Goal: Transaction & Acquisition: Purchase product/service

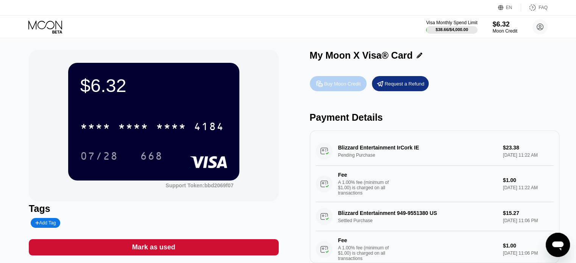
click at [344, 86] on div "Buy Moon Credit" at bounding box center [342, 84] width 37 height 6
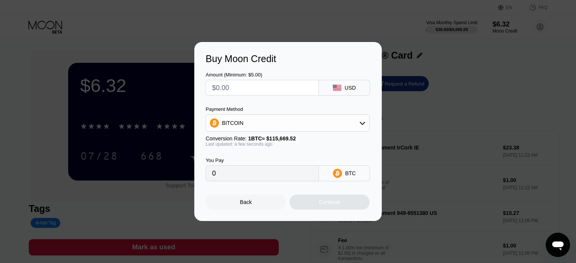
click at [294, 88] on input "text" at bounding box center [262, 87] width 100 height 15
type input "$3"
type input "0.00002594"
type input "$30"
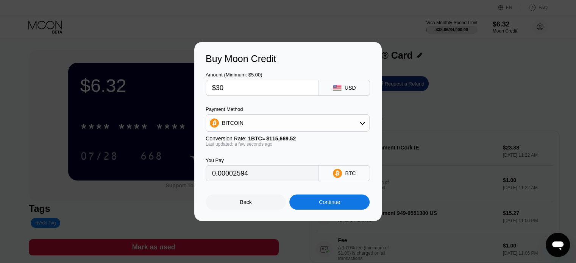
type input "0.00025936"
type input "$300"
type input "0.00259360"
type input "$3005"
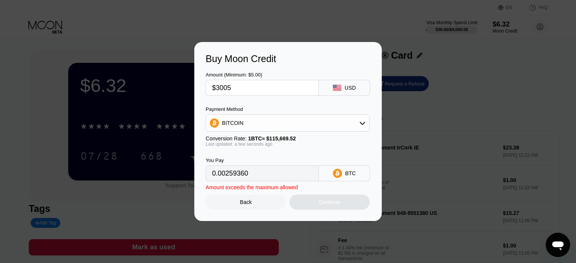
type input "0.02597919"
type input "$300"
type input "0.00259360"
type input "$30"
type input "0.00025936"
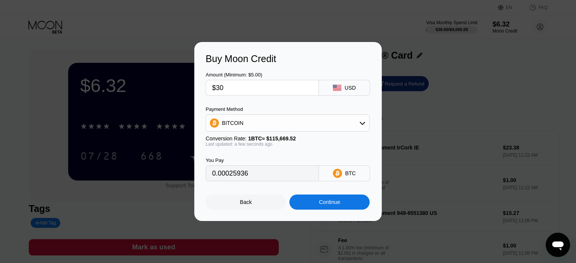
type input "$305"
type input "0.00263683"
type input "$305"
drag, startPoint x: 265, startPoint y: 178, endPoint x: 184, endPoint y: 186, distance: 81.8
click at [183, 186] on div "Buy Moon Credit Amount (Minimum: $5.00) $305 USD Payment Method BITCOIN Convers…" at bounding box center [288, 131] width 576 height 179
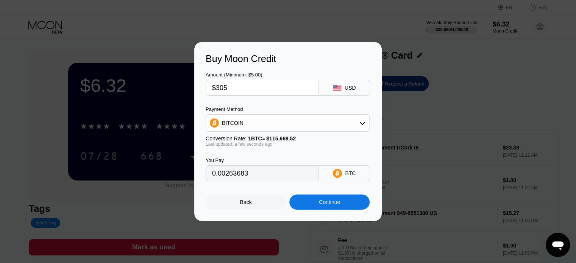
click at [253, 177] on input "0.00263683" at bounding box center [262, 173] width 100 height 15
click at [207, 176] on div "0.00263683" at bounding box center [262, 174] width 113 height 16
drag, startPoint x: 211, startPoint y: 176, endPoint x: 250, endPoint y: 175, distance: 39.1
click at [250, 175] on div "0.00263683" at bounding box center [262, 174] width 113 height 16
click at [344, 210] on div "Continue" at bounding box center [329, 202] width 80 height 15
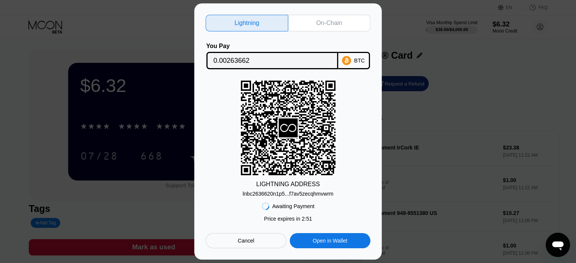
click at [328, 19] on div "On-Chain" at bounding box center [329, 23] width 26 height 8
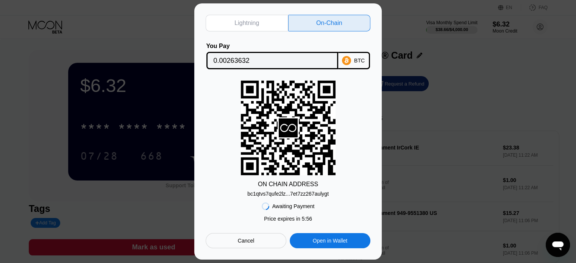
click at [282, 194] on div "bc1qtvs7qufe2lz...7et7zz267aulygt" at bounding box center [287, 194] width 81 height 6
click at [236, 62] on input "0.00263632" at bounding box center [272, 60] width 117 height 15
click at [39, 92] on div "Lightning On-Chain You Pay 0.00263632 BTC ON CHAIN ADDRESS bc1qtvs7qufe2lz...7e…" at bounding box center [288, 131] width 576 height 256
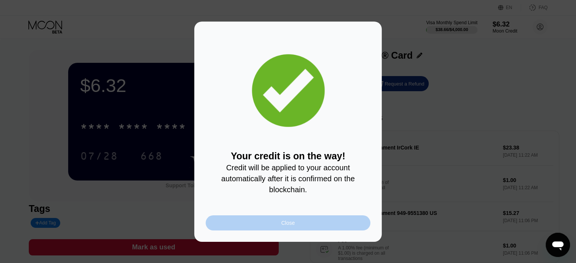
click at [299, 227] on div "Close" at bounding box center [288, 223] width 165 height 15
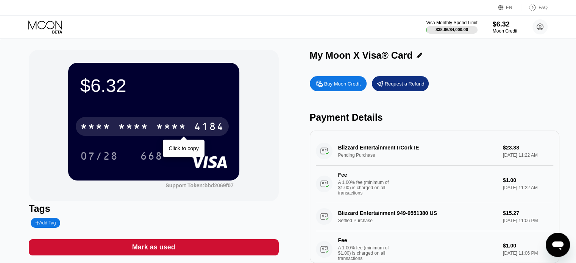
click at [137, 126] on div "* * * *" at bounding box center [133, 128] width 30 height 12
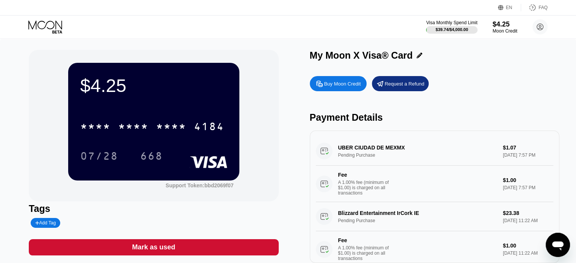
click at [335, 154] on div "UBER CIUDAD DE MEXMX Pending Purchase $1.07 Aug 22, 2025 7:57 PM Fee A 1.00% fe…" at bounding box center [435, 170] width 238 height 66
click at [346, 149] on div "UBER CIUDAD DE MEXMX Pending Purchase $1.07 Aug 22, 2025 7:57 PM Fee A 1.00% fe…" at bounding box center [435, 170] width 238 height 66
click at [324, 155] on div "UBER CIUDAD DE MEXMX Pending Purchase $1.07 Aug 22, 2025 7:57 PM Fee A 1.00% fe…" at bounding box center [435, 170] width 238 height 66
click at [503, 22] on div "$4.25" at bounding box center [505, 24] width 25 height 8
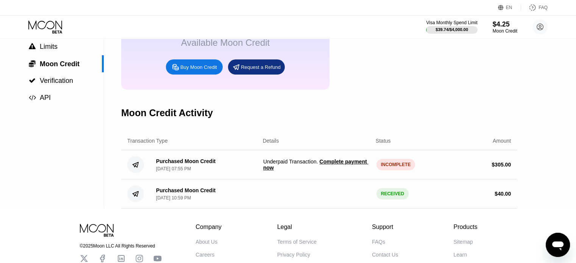
scroll to position [76, 0]
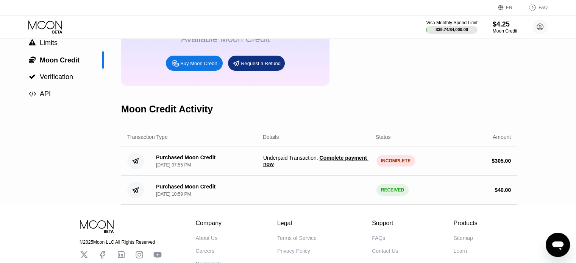
click at [352, 166] on span "Complete payment now" at bounding box center [315, 161] width 105 height 12
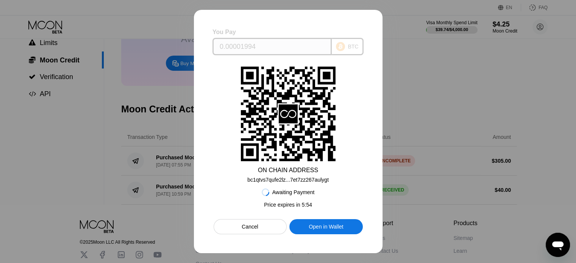
click at [260, 45] on input "0.00001994" at bounding box center [272, 46] width 105 height 15
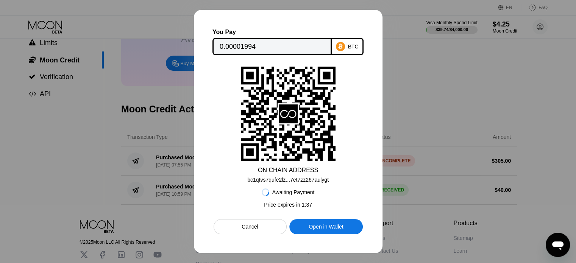
click at [310, 178] on div "bc1qtvs7qufe2lz...7et7zz267aulygt" at bounding box center [287, 180] width 81 height 6
click at [247, 45] on input "0.00001994" at bounding box center [272, 46] width 105 height 15
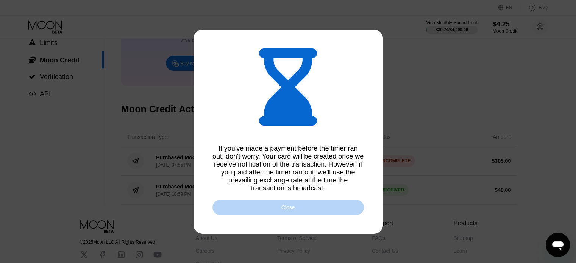
click at [326, 211] on div "Close" at bounding box center [289, 207] width 152 height 15
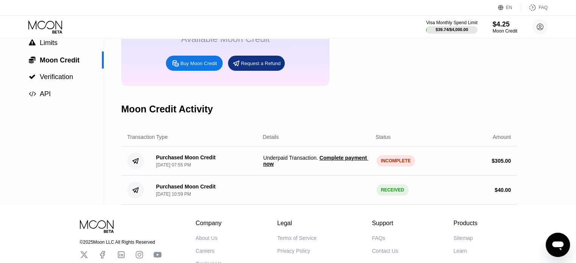
click at [394, 167] on div "INCOMPLETE" at bounding box center [396, 160] width 39 height 11
click at [341, 166] on span "Complete payment now" at bounding box center [315, 161] width 105 height 12
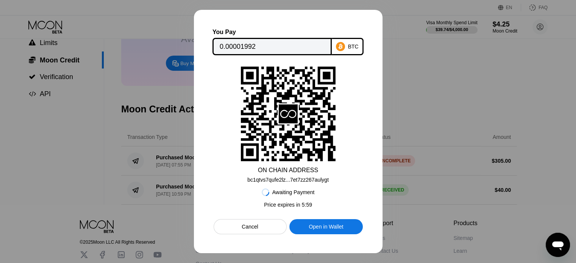
click at [450, 84] on div at bounding box center [288, 131] width 576 height 263
click at [258, 228] on div "Cancel" at bounding box center [250, 227] width 17 height 7
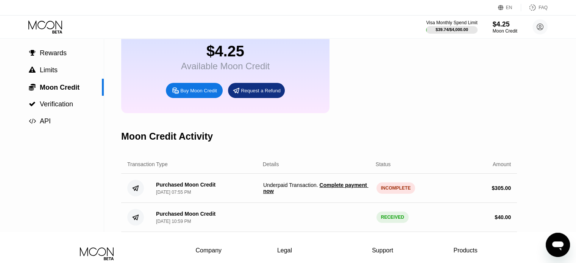
scroll to position [0, 0]
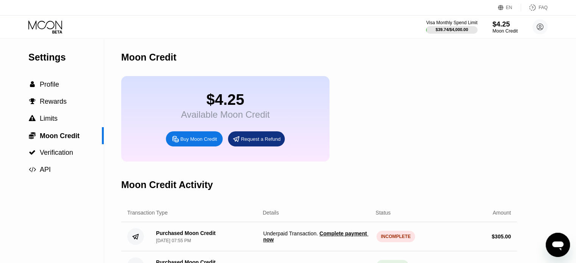
click at [499, 27] on div "$4.25" at bounding box center [505, 24] width 25 height 8
click at [506, 26] on div "$4.25" at bounding box center [505, 24] width 25 height 8
click at [502, 24] on div "$4.25" at bounding box center [505, 24] width 25 height 8
click at [462, 26] on div at bounding box center [452, 30] width 52 height 8
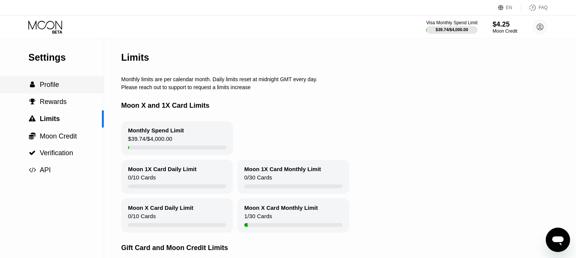
click at [56, 88] on span "Profile" at bounding box center [49, 85] width 19 height 8
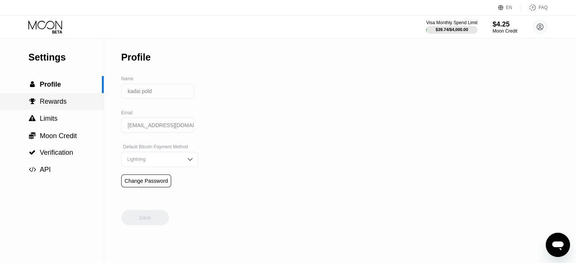
click at [58, 105] on span "Rewards" at bounding box center [53, 102] width 27 height 8
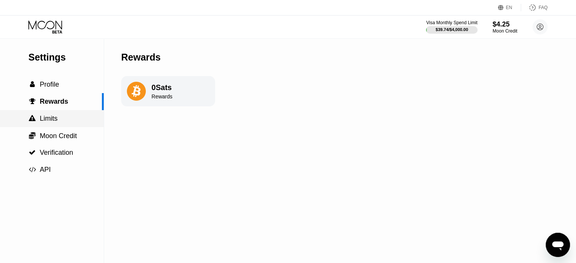
click at [55, 122] on span "Limits" at bounding box center [49, 119] width 18 height 8
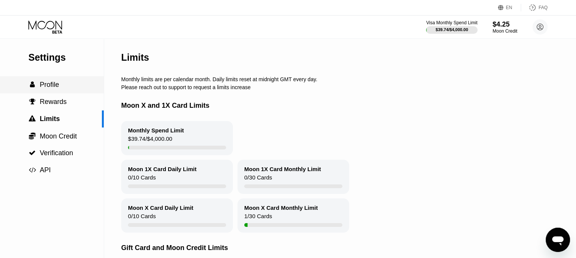
click at [59, 91] on div " Profile" at bounding box center [52, 84] width 104 height 17
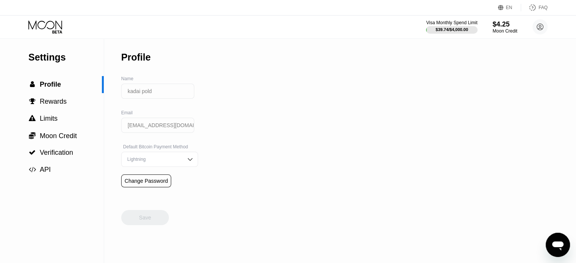
click at [53, 22] on icon at bounding box center [45, 26] width 35 height 13
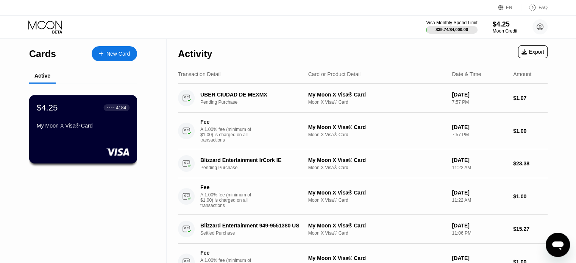
click at [67, 124] on div "My Moon X Visa® Card" at bounding box center [83, 126] width 93 height 6
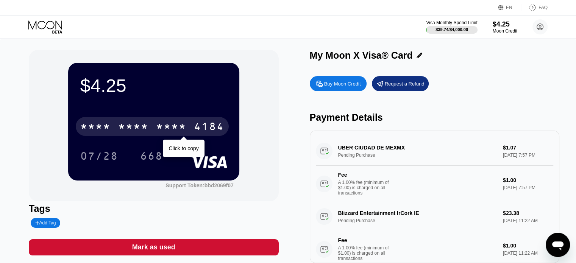
click at [154, 131] on div "* * * * * * * * * * * * 4184" at bounding box center [152, 126] width 153 height 19
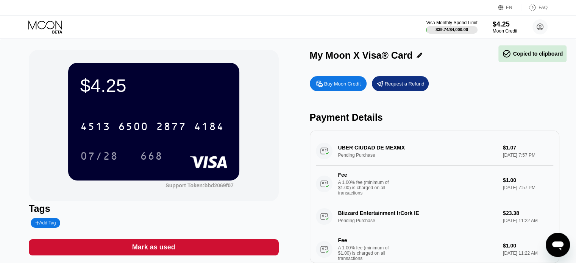
click at [115, 98] on div "$4.25 4513 6500 2877 4184 07/28 668" at bounding box center [153, 121] width 171 height 117
click at [497, 27] on div "$4.25" at bounding box center [505, 24] width 25 height 8
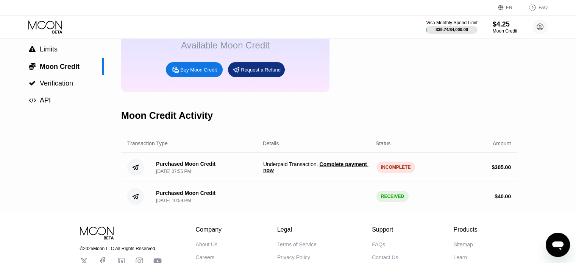
scroll to position [76, 0]
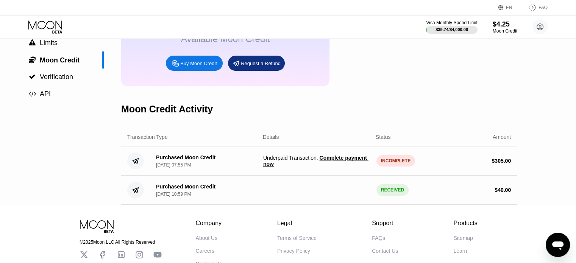
click at [339, 167] on span "Complete payment now" at bounding box center [315, 161] width 105 height 12
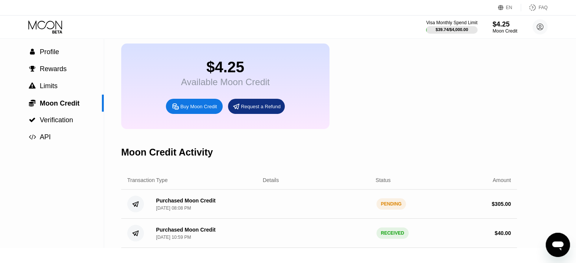
scroll to position [0, 0]
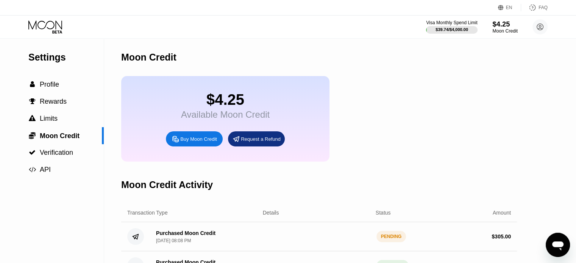
click at [505, 24] on div "$4.25" at bounding box center [505, 24] width 25 height 8
click at [60, 27] on icon at bounding box center [45, 24] width 34 height 9
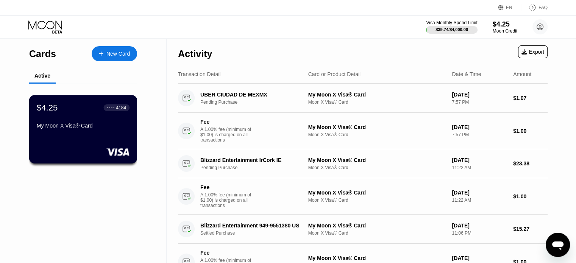
click at [59, 119] on div "$4.25 ● ● ● ● 4184 My Moon X Visa® Card" at bounding box center [83, 117] width 93 height 29
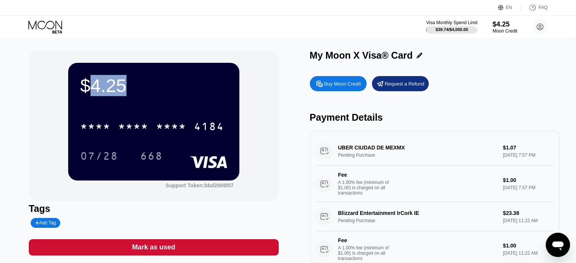
drag, startPoint x: 90, startPoint y: 84, endPoint x: 130, endPoint y: 83, distance: 40.6
click at [130, 83] on div "$4.25" at bounding box center [153, 85] width 147 height 21
click at [131, 84] on div "$4.25" at bounding box center [153, 85] width 147 height 21
drag, startPoint x: 86, startPoint y: 87, endPoint x: 126, endPoint y: 84, distance: 39.8
click at [125, 84] on div "$4.25" at bounding box center [153, 85] width 147 height 21
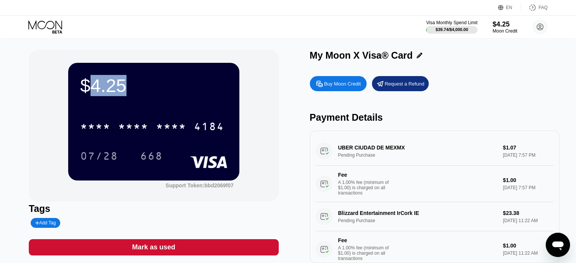
click at [139, 84] on div "$4.25" at bounding box center [153, 85] width 147 height 21
click at [542, 25] on circle at bounding box center [540, 26] width 15 height 15
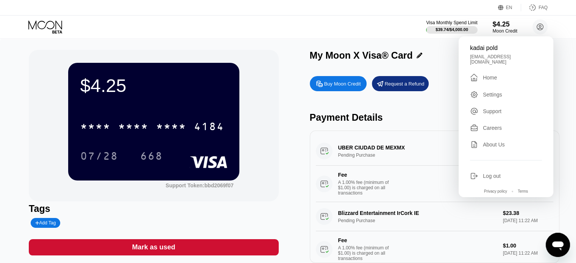
click at [171, 90] on div "$4.25" at bounding box center [153, 85] width 147 height 21
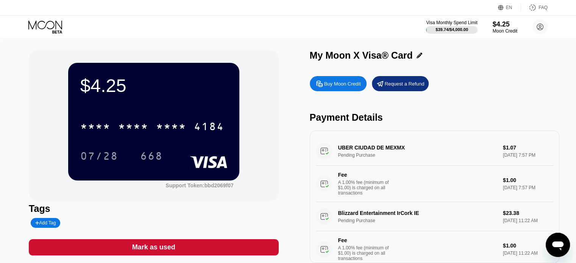
click at [43, 26] on icon at bounding box center [45, 26] width 35 height 13
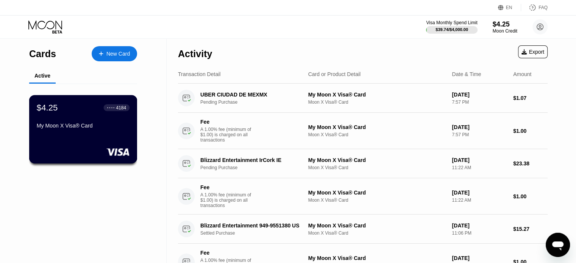
click at [63, 136] on div "$4.25 ● ● ● ● 4184 My Moon X Visa® Card" at bounding box center [83, 129] width 108 height 69
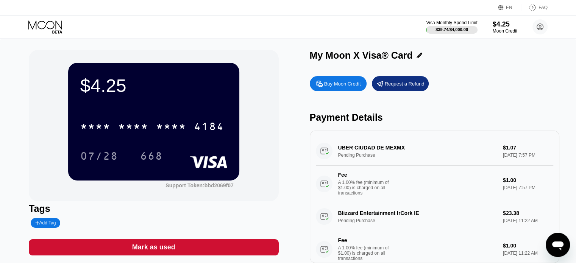
click at [466, 152] on div "UBER CIUDAD DE MEXMX Pending Purchase $1.07 Aug 22, 2025 7:57 PM Fee A 1.00% fe…" at bounding box center [435, 170] width 238 height 66
click at [363, 149] on div "UBER CIUDAD DE MEXMX Pending Purchase $1.07 Aug 22, 2025 7:57 PM Fee A 1.00% fe…" at bounding box center [435, 170] width 238 height 66
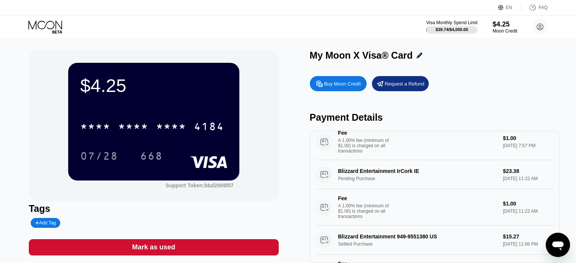
scroll to position [91, 0]
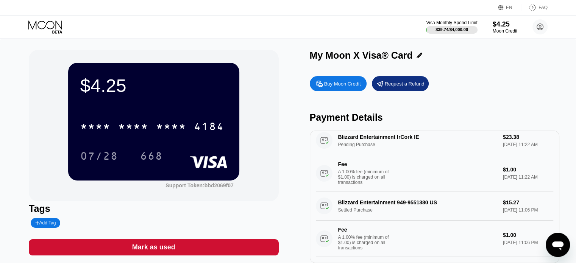
click at [396, 214] on div "Blizzard Entertainment 949-9551380 US Settled Purchase $15.27 Aug 15, 2025 11:0…" at bounding box center [435, 225] width 238 height 66
click at [506, 30] on div "Moon Credit" at bounding box center [505, 30] width 25 height 5
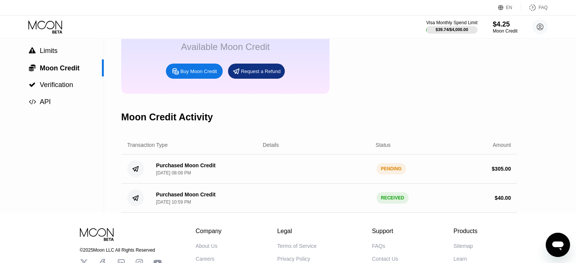
scroll to position [76, 0]
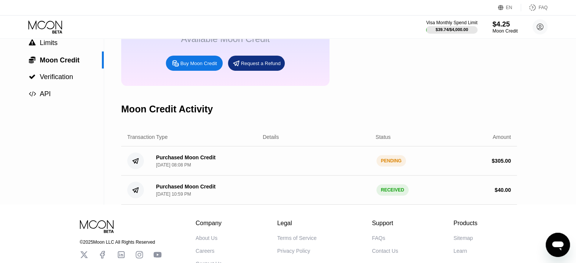
click at [511, 29] on div "Moon Credit" at bounding box center [505, 30] width 25 height 5
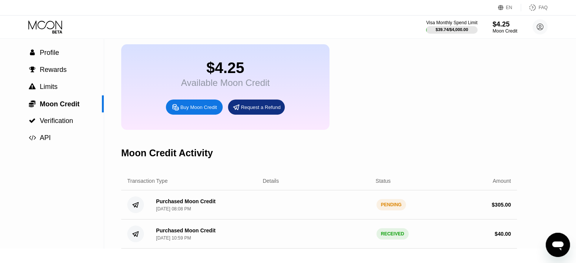
scroll to position [0, 0]
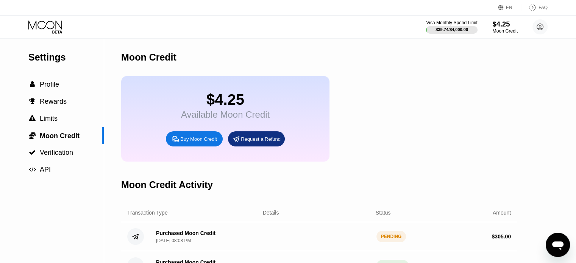
click at [505, 22] on div "$4.25" at bounding box center [505, 24] width 25 height 8
click at [460, 25] on div "Visa Monthly Spend Limit" at bounding box center [452, 22] width 52 height 5
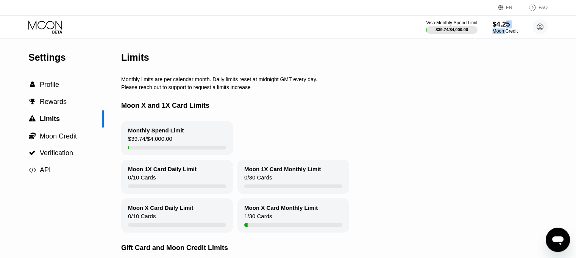
click at [506, 28] on div "$4.25 Moon Credit" at bounding box center [505, 27] width 25 height 14
click at [500, 24] on div "$4.25" at bounding box center [505, 24] width 25 height 8
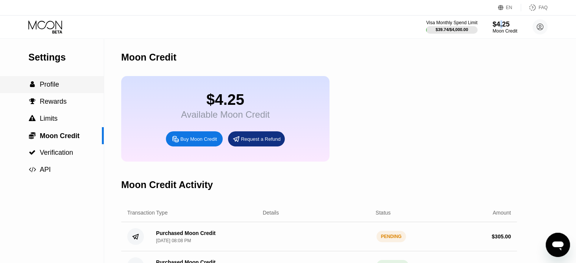
click at [58, 88] on span "Profile" at bounding box center [49, 85] width 19 height 8
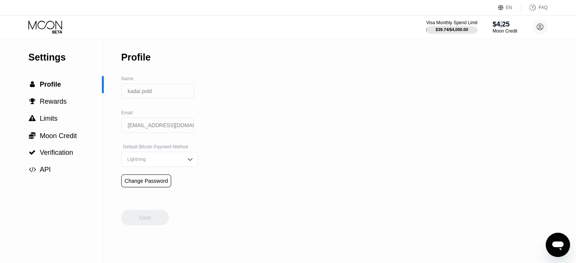
click at [44, 23] on icon at bounding box center [45, 26] width 35 height 13
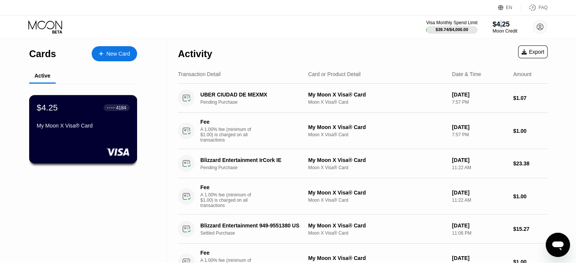
click at [105, 128] on div "My Moon X Visa® Card" at bounding box center [83, 126] width 93 height 6
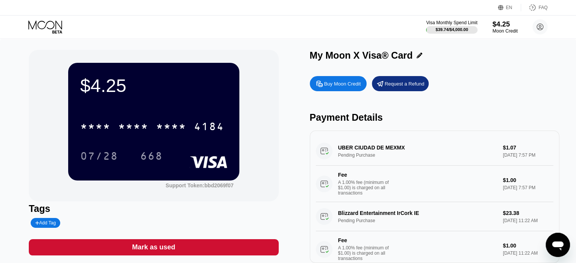
click at [505, 27] on div "$4.25" at bounding box center [505, 24] width 25 height 8
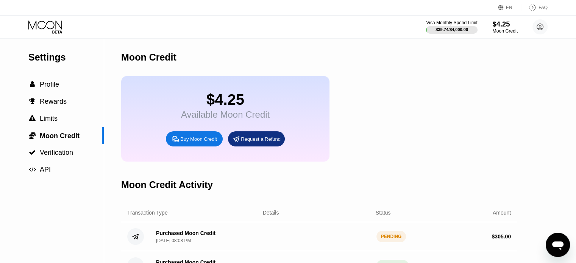
click at [505, 25] on div "$4.25" at bounding box center [505, 24] width 25 height 8
click at [57, 88] on span "Profile" at bounding box center [49, 85] width 19 height 8
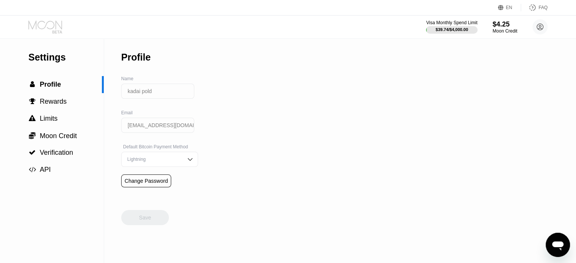
click at [52, 25] on icon at bounding box center [45, 26] width 35 height 13
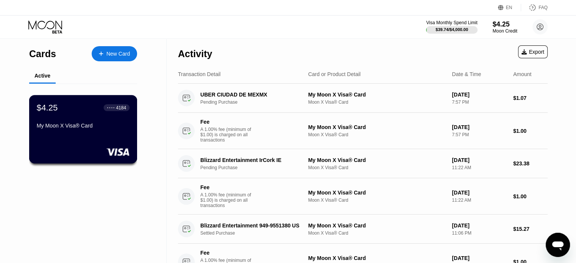
click at [85, 121] on div "$4.25 ● ● ● ● 4184 My Moon X Visa® Card" at bounding box center [83, 117] width 93 height 29
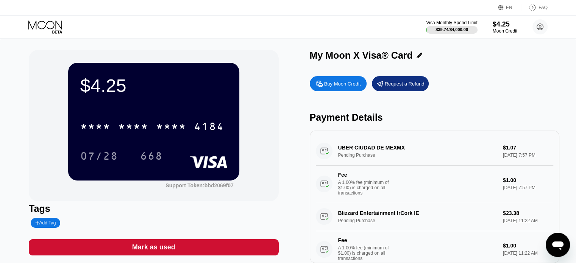
click at [384, 157] on div "UBER CIUDAD DE MEXMX Pending Purchase $1.07 [DATE] 7:57 PM Fee A 1.00% fee (min…" at bounding box center [435, 170] width 238 height 66
click at [175, 110] on div "$4.25 * * * * * * * * * * * * 4184 07/28 668" at bounding box center [153, 121] width 171 height 117
click at [330, 81] on div "Buy Moon Credit" at bounding box center [342, 84] width 37 height 6
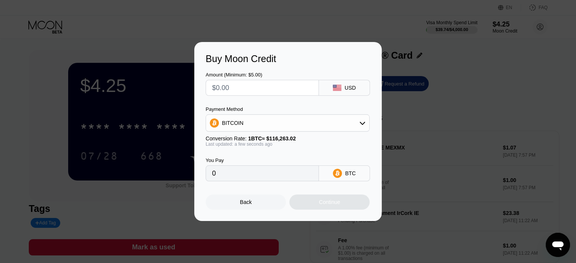
click at [257, 203] on div "Back" at bounding box center [246, 202] width 80 height 15
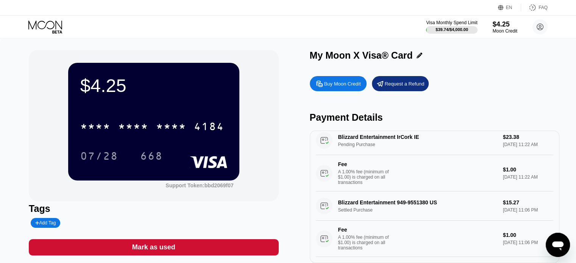
click at [141, 89] on div "$4.25" at bounding box center [153, 85] width 147 height 21
click at [373, 169] on div "A 1.00% fee (minimum of $1.00) is charged on all transactions" at bounding box center [366, 177] width 57 height 16
click at [414, 89] on div "Request a Refund" at bounding box center [400, 83] width 57 height 15
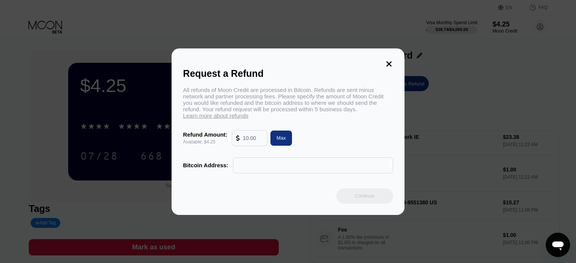
click at [389, 61] on icon at bounding box center [388, 63] width 5 height 5
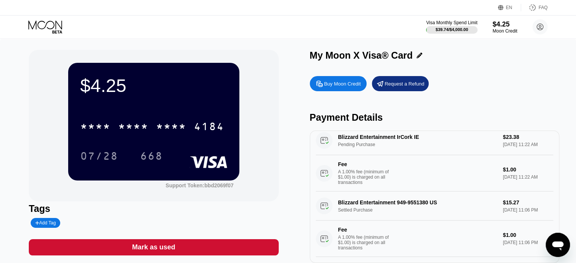
click at [57, 25] on icon at bounding box center [45, 26] width 35 height 13
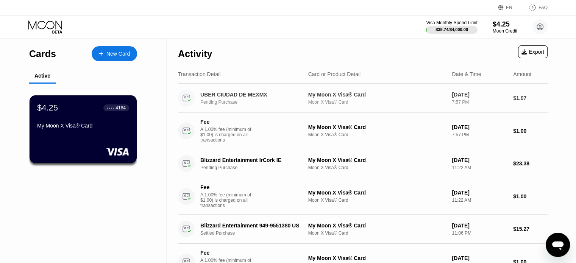
click at [253, 96] on div "UBER CIUDAD DE MEXMX" at bounding box center [252, 95] width 104 height 6
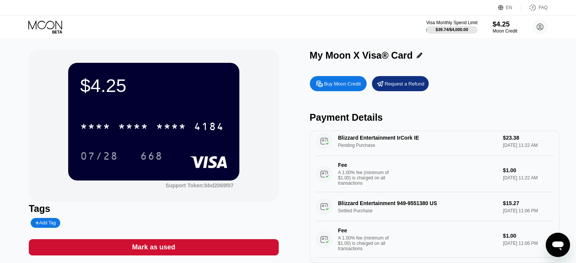
scroll to position [91, 0]
click at [43, 22] on icon at bounding box center [45, 26] width 35 height 13
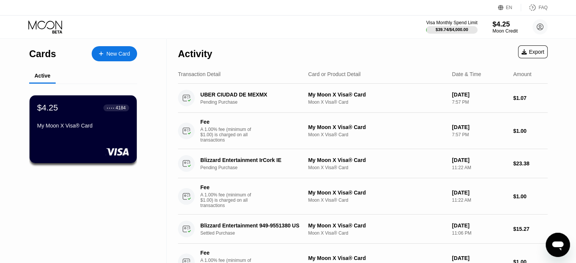
click at [495, 26] on div "$4.25" at bounding box center [505, 24] width 25 height 8
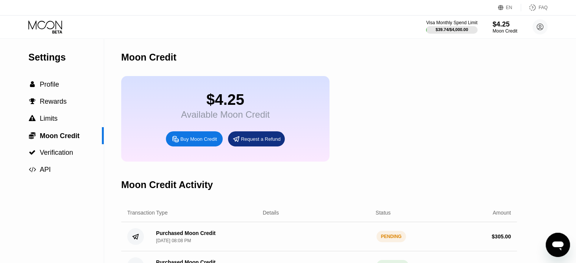
scroll to position [114, 0]
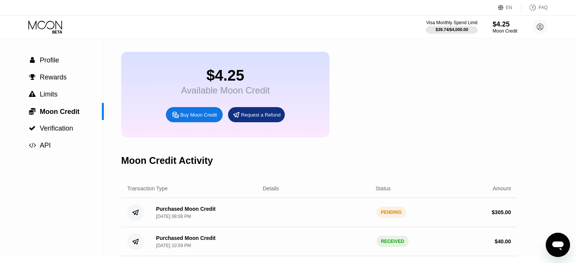
scroll to position [38, 0]
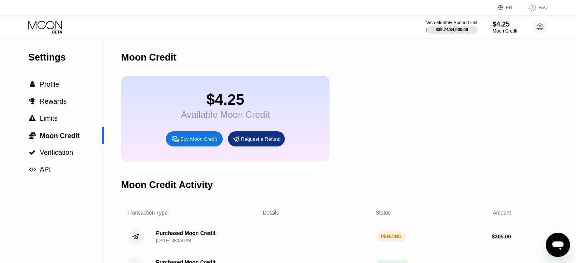
scroll to position [38, 0]
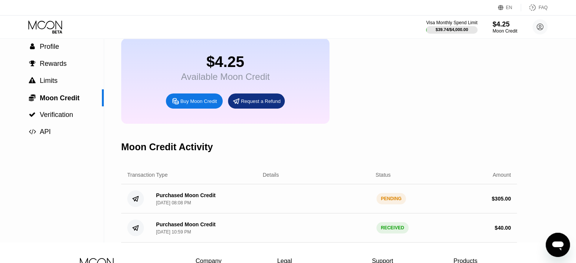
click at [536, 112] on div "Settings  Profile  Rewards  Limits  Moon Credit  Verification  API Moon C…" at bounding box center [288, 122] width 576 height 242
click at [390, 205] on div "PENDING" at bounding box center [392, 198] width 30 height 11
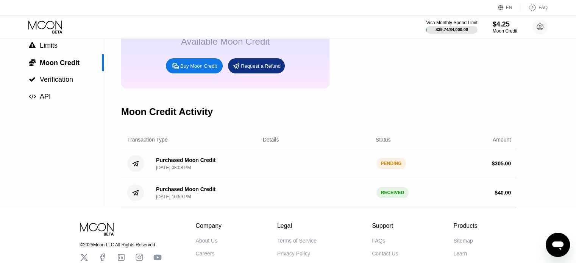
scroll to position [142, 0]
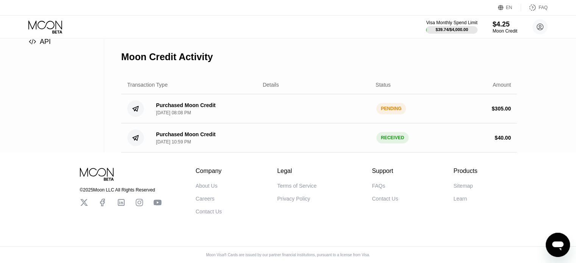
click at [393, 133] on div "RECEIVED" at bounding box center [393, 137] width 32 height 11
click at [390, 104] on div "PENDING" at bounding box center [392, 108] width 30 height 11
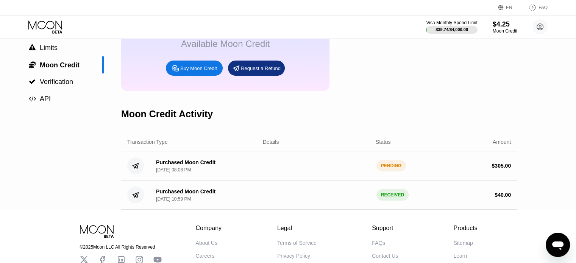
scroll to position [76, 0]
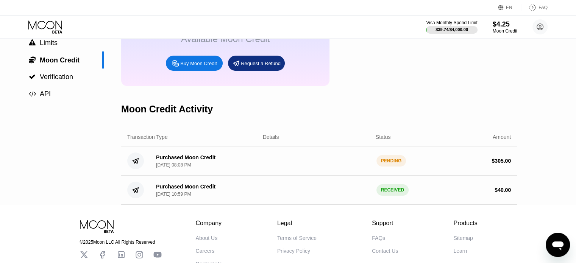
drag, startPoint x: 495, startPoint y: 170, endPoint x: 514, endPoint y: 171, distance: 19.0
click at [513, 171] on div "Purchased Moon Credit [DATE] 08:08 PM PENDING $ 305.00" at bounding box center [319, 161] width 396 height 29
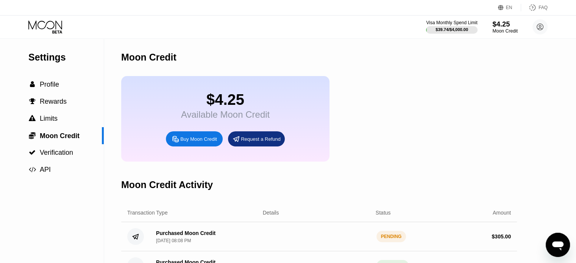
click at [499, 28] on div "Moon Credit" at bounding box center [505, 30] width 25 height 5
click at [49, 26] on icon at bounding box center [45, 26] width 35 height 13
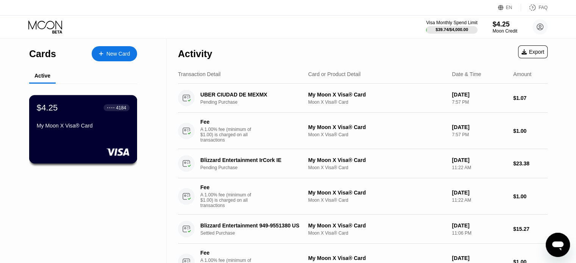
click at [76, 117] on div "$4.25 ● ● ● ● 4184 My Moon X Visa® Card" at bounding box center [83, 117] width 93 height 29
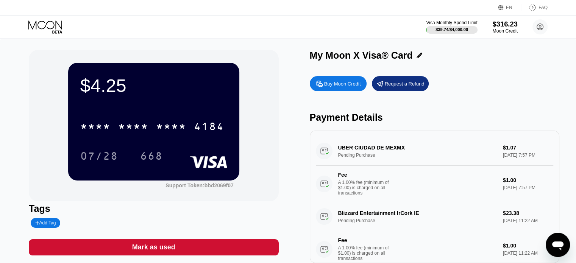
click at [507, 25] on div "$316.23" at bounding box center [505, 24] width 25 height 8
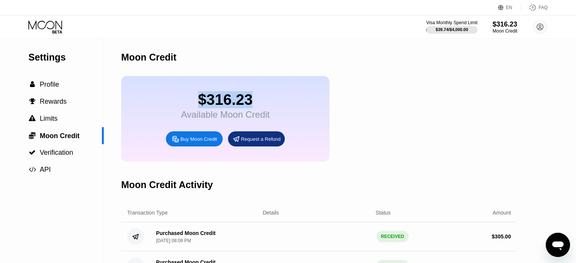
drag, startPoint x: 202, startPoint y: 104, endPoint x: 277, endPoint y: 104, distance: 74.3
click at [261, 104] on div "$316.23" at bounding box center [225, 99] width 89 height 17
click at [474, 82] on div "$316.23 Available Moon Credit Buy Moon Credit Request a Refund" at bounding box center [319, 119] width 396 height 86
click at [265, 102] on div "$316.23" at bounding box center [225, 99] width 89 height 17
click at [42, 21] on icon at bounding box center [45, 26] width 35 height 13
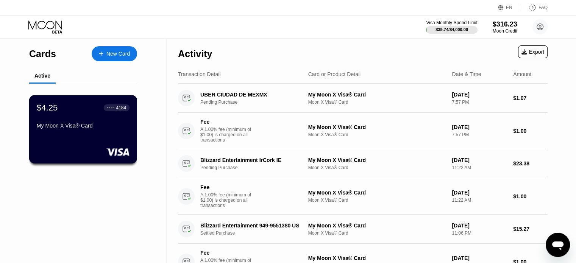
click at [91, 118] on div "$4.25 ● ● ● ● 4184 My Moon X Visa® Card" at bounding box center [83, 117] width 93 height 29
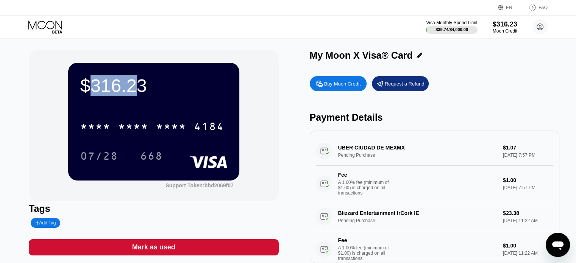
drag, startPoint x: 87, startPoint y: 85, endPoint x: 138, endPoint y: 86, distance: 50.4
click at [138, 86] on div "$316.23" at bounding box center [153, 85] width 147 height 21
click at [155, 89] on div "$316.23" at bounding box center [153, 85] width 147 height 21
drag, startPoint x: 83, startPoint y: 88, endPoint x: 139, endPoint y: 88, distance: 56.5
click at [139, 88] on div "$316.23" at bounding box center [153, 85] width 147 height 21
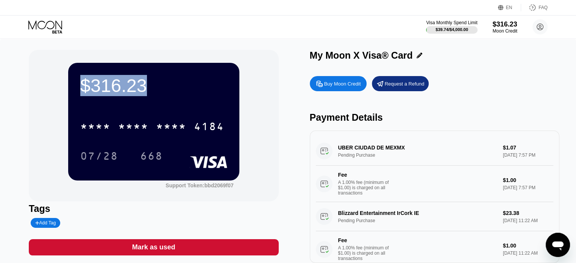
click at [170, 88] on div "$316.23" at bounding box center [153, 85] width 147 height 21
drag, startPoint x: 91, startPoint y: 84, endPoint x: 141, endPoint y: 90, distance: 50.3
click at [141, 90] on div "$316.23" at bounding box center [153, 85] width 147 height 21
click at [151, 87] on div "$316.23" at bounding box center [153, 85] width 147 height 21
drag, startPoint x: 77, startPoint y: 90, endPoint x: 116, endPoint y: 90, distance: 38.6
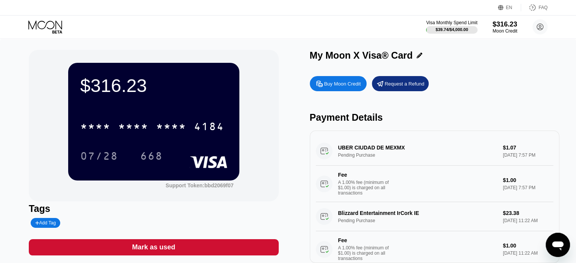
click at [116, 90] on div "$316.23 * * * * * * * * * * * * 4184 07/28 668" at bounding box center [153, 121] width 171 height 117
